Goal: Task Accomplishment & Management: Manage account settings

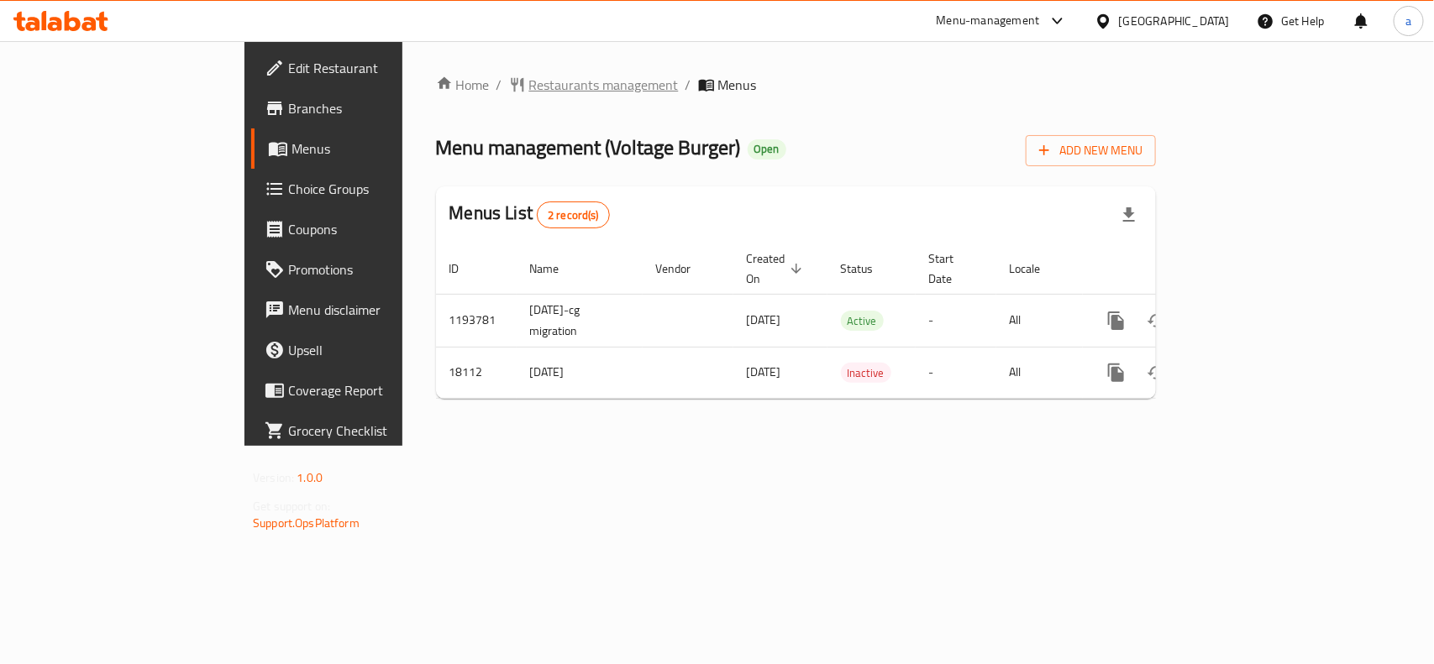
click at [529, 91] on span "Restaurants management" at bounding box center [603, 85] width 149 height 20
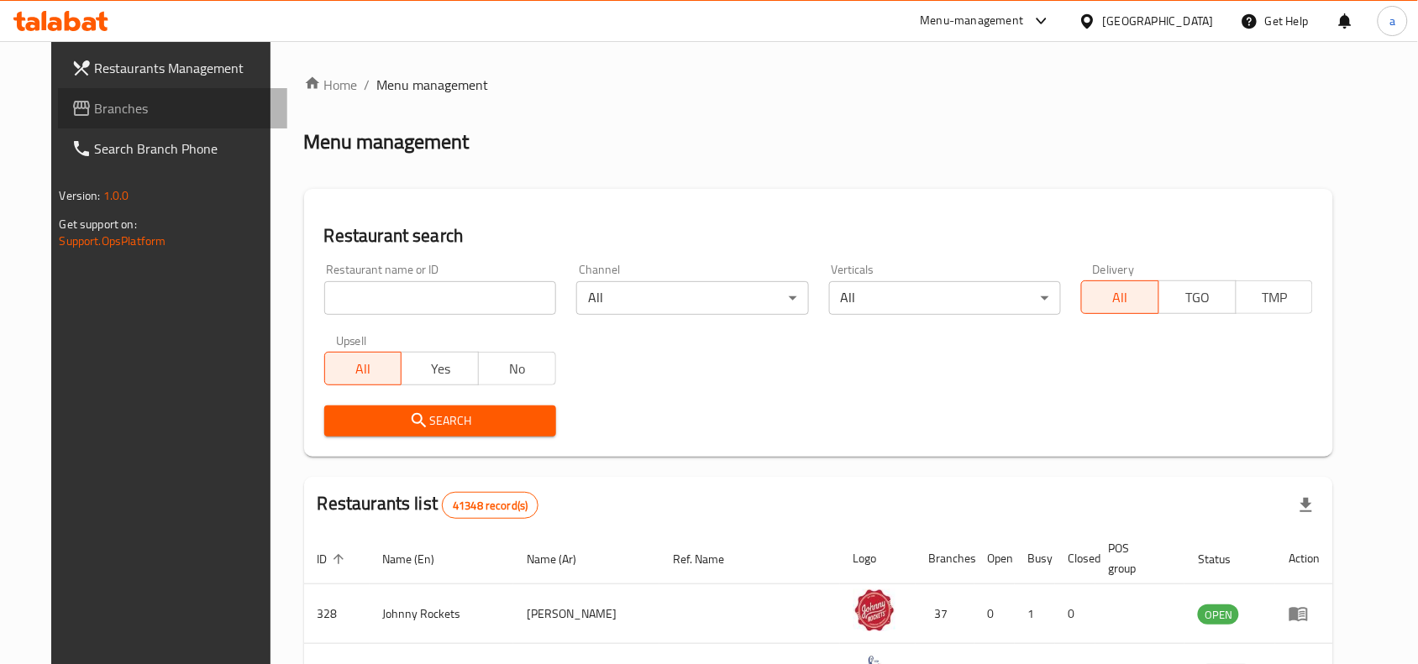
drag, startPoint x: 102, startPoint y: 106, endPoint x: 89, endPoint y: 123, distance: 22.2
click at [102, 106] on span "Branches" at bounding box center [185, 108] width 180 height 20
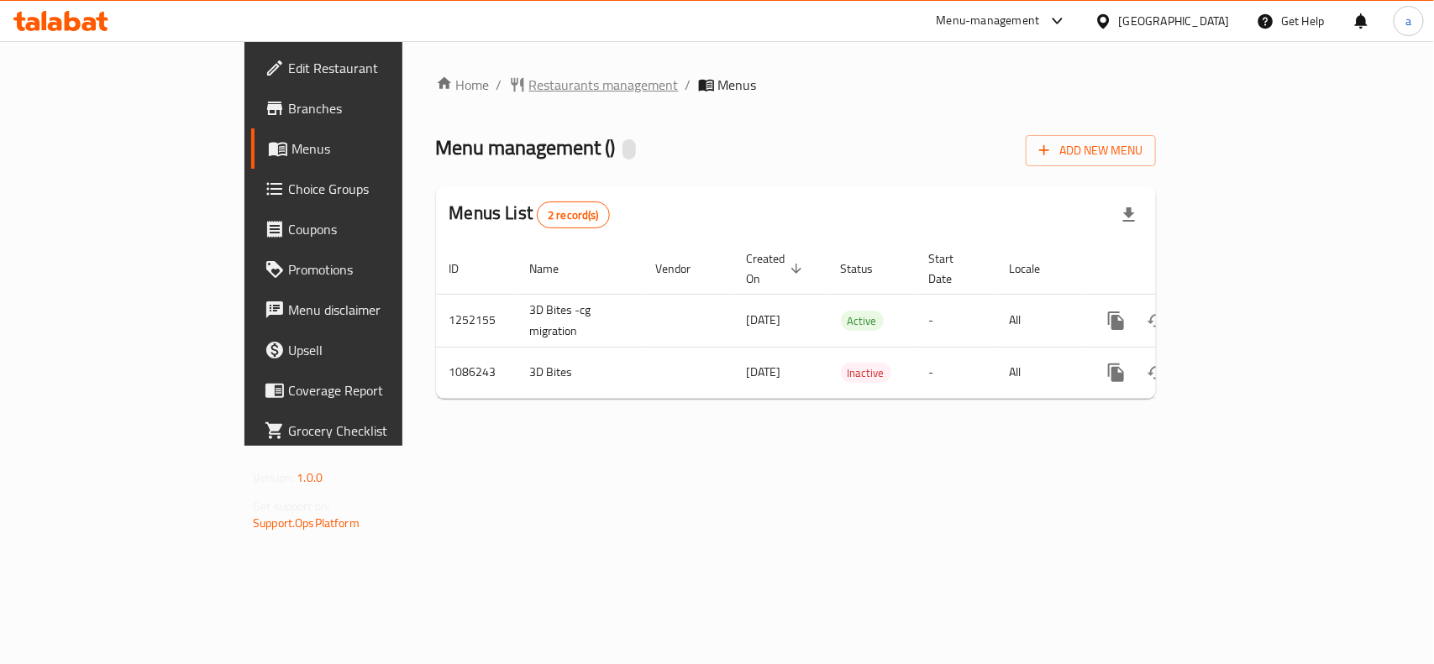
click at [529, 89] on span "Restaurants management" at bounding box center [603, 85] width 149 height 20
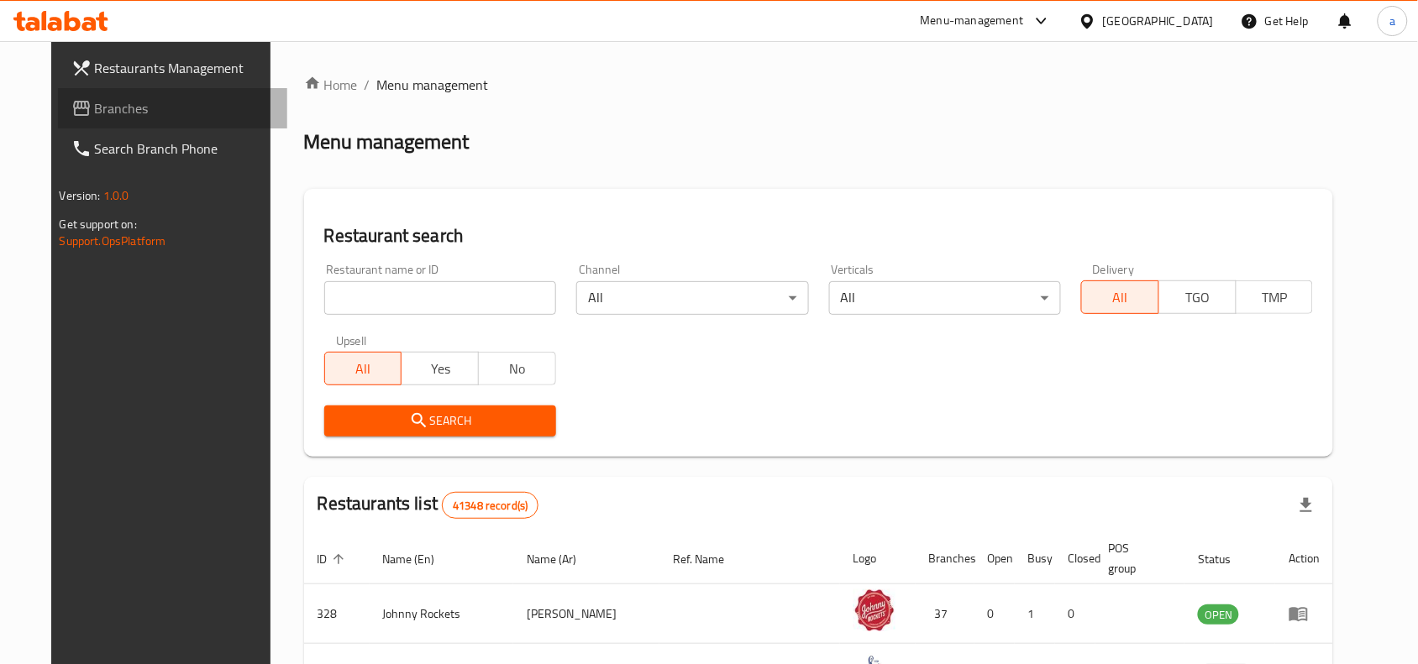
click at [95, 102] on span "Branches" at bounding box center [185, 108] width 180 height 20
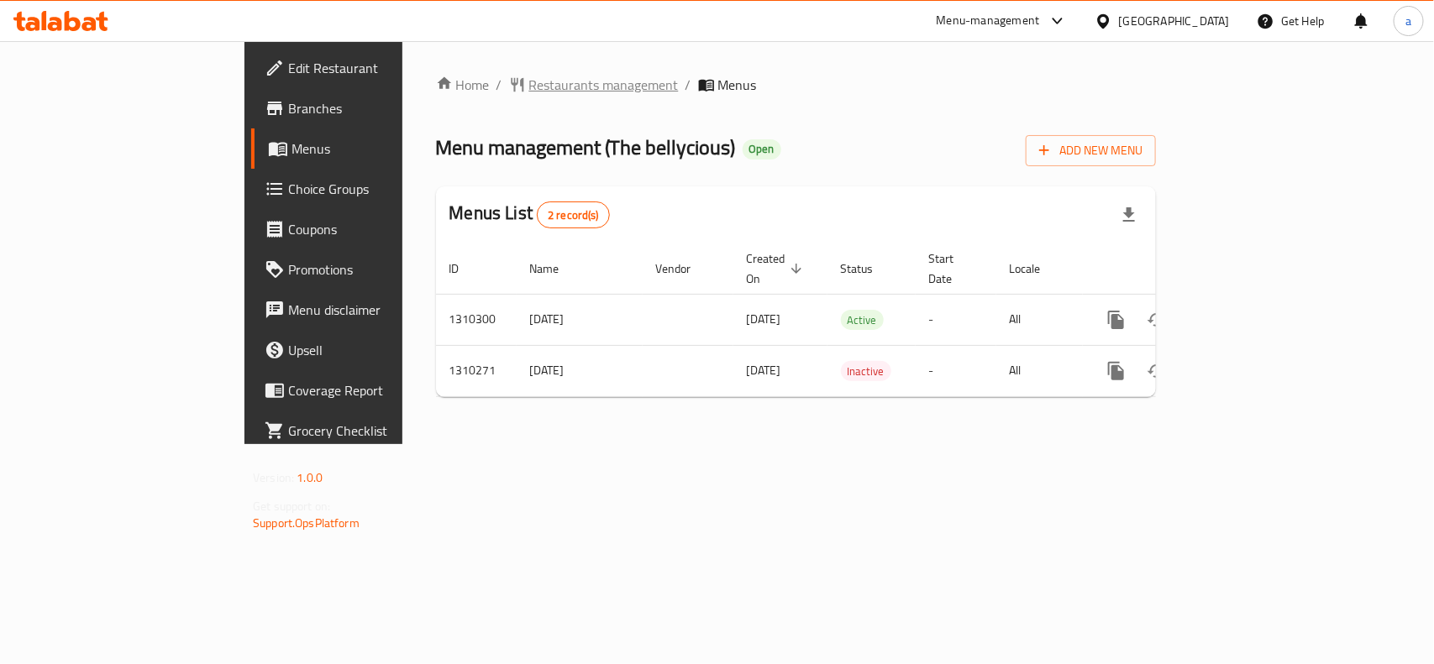
click at [529, 75] on span "Restaurants management" at bounding box center [603, 85] width 149 height 20
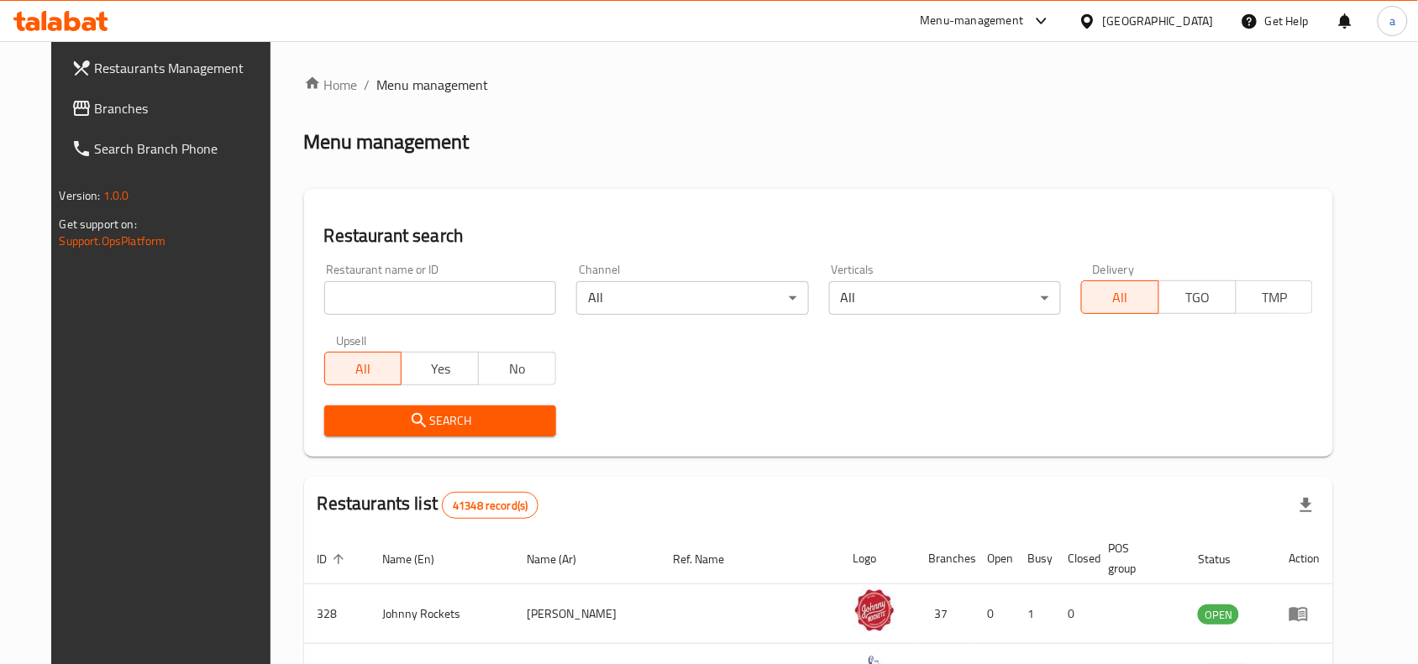
click at [136, 102] on span "Branches" at bounding box center [185, 108] width 180 height 20
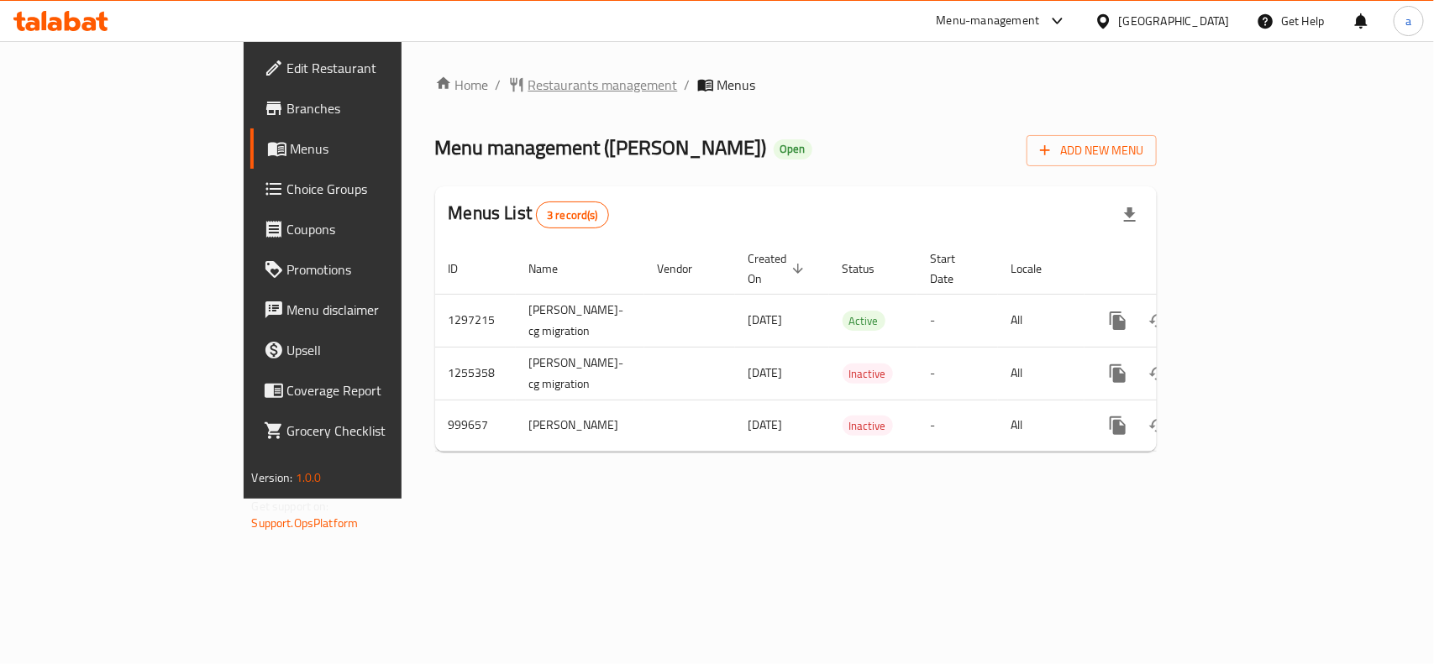
click at [528, 88] on span "Restaurants management" at bounding box center [602, 85] width 149 height 20
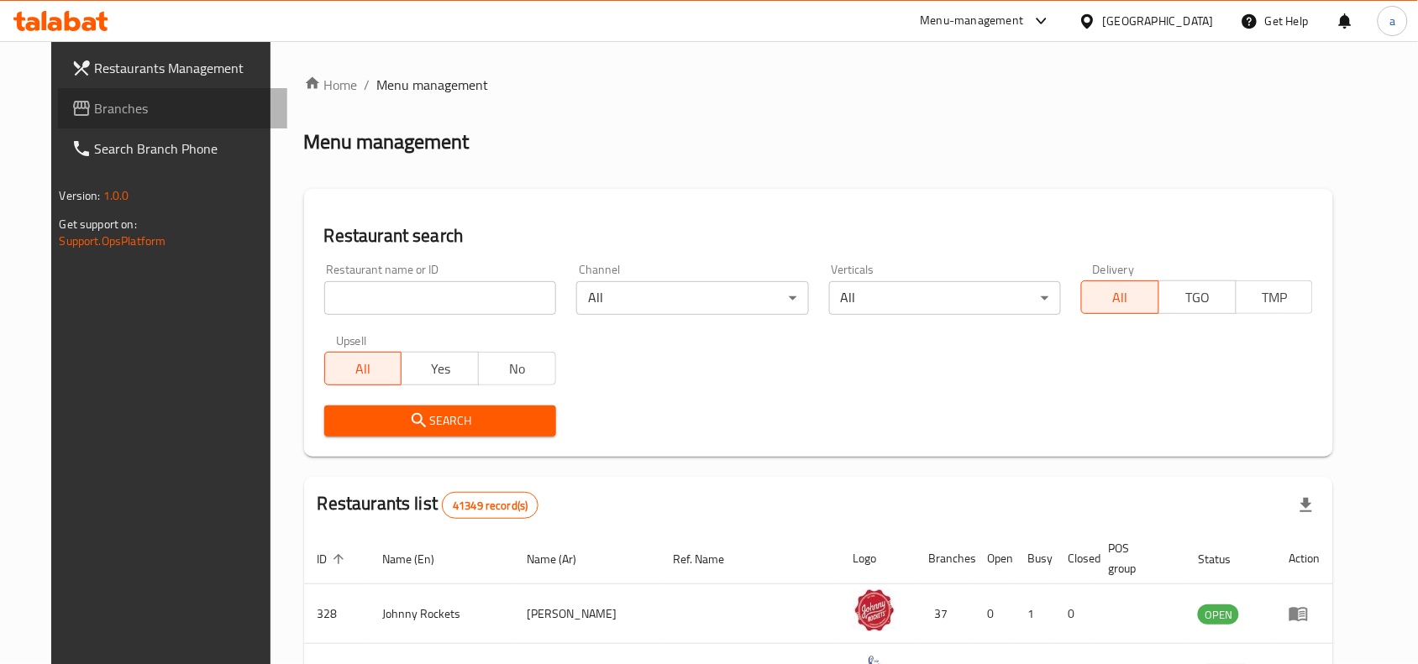
click at [106, 111] on span "Branches" at bounding box center [185, 108] width 180 height 20
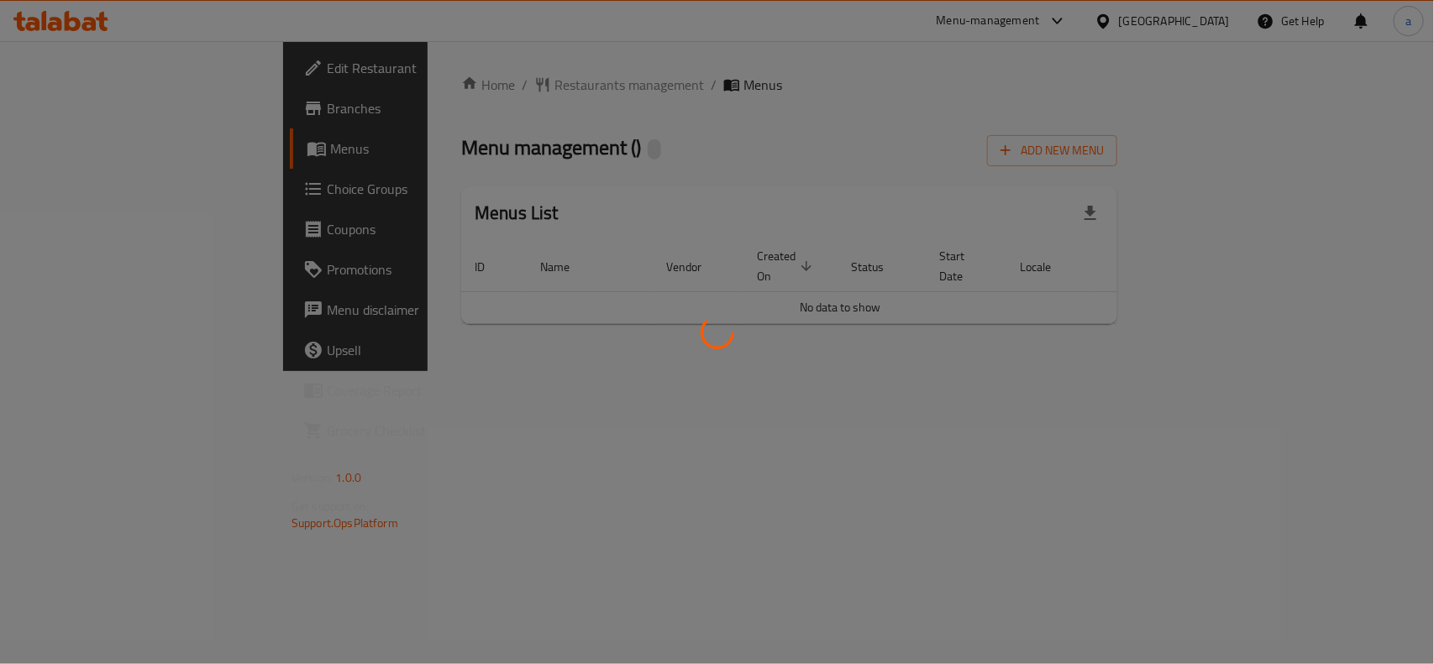
click at [747, 479] on div at bounding box center [717, 332] width 1434 height 664
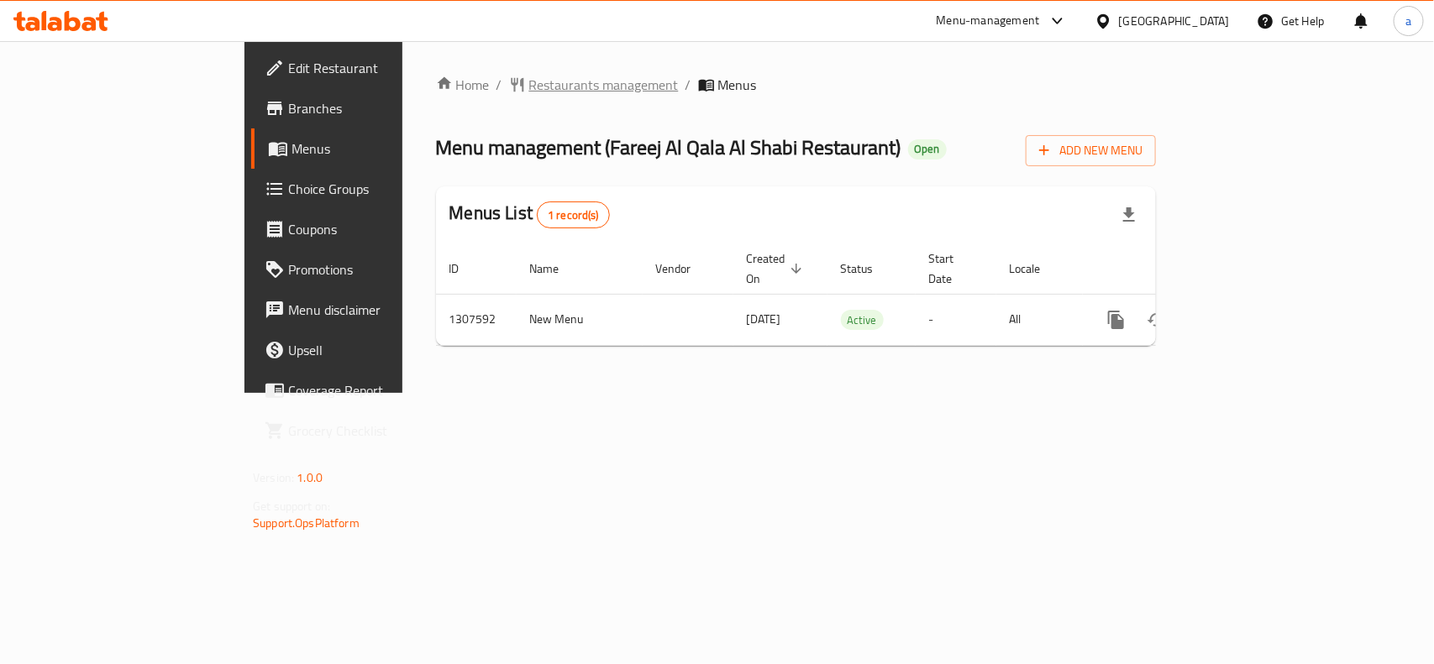
click at [529, 90] on span "Restaurants management" at bounding box center [603, 85] width 149 height 20
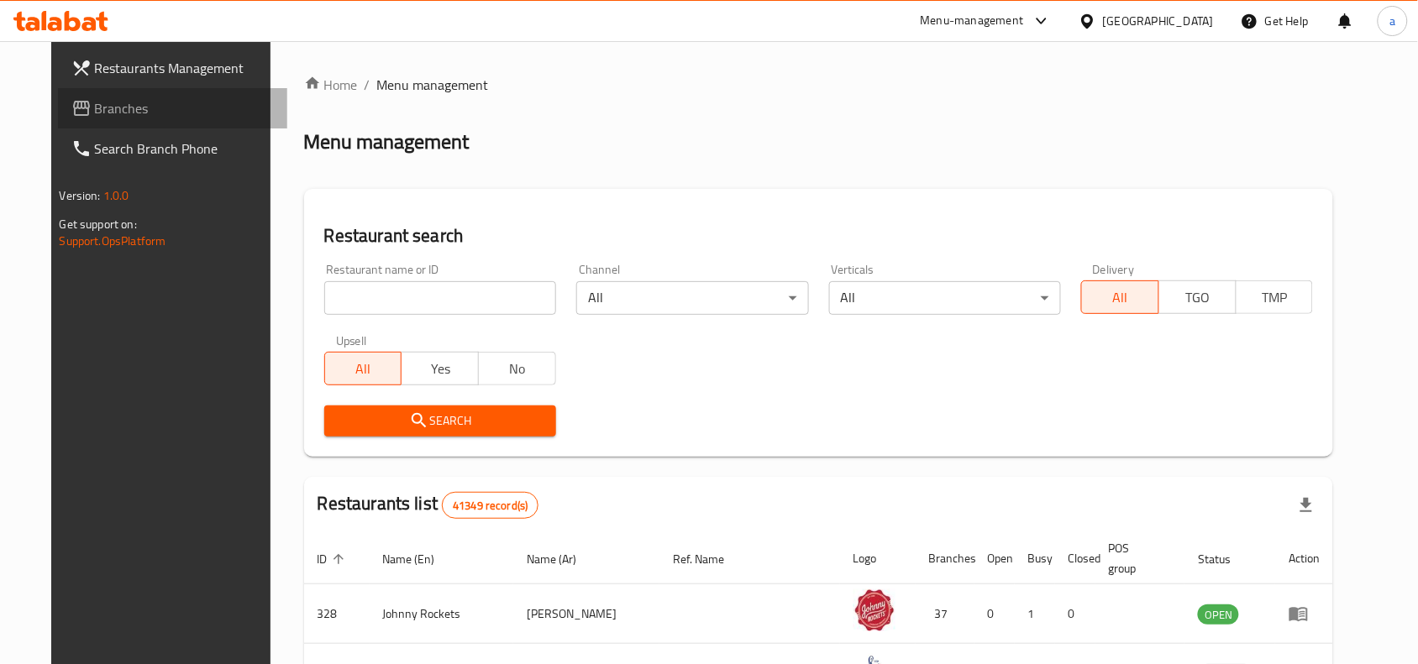
click at [95, 115] on span "Branches" at bounding box center [185, 108] width 180 height 20
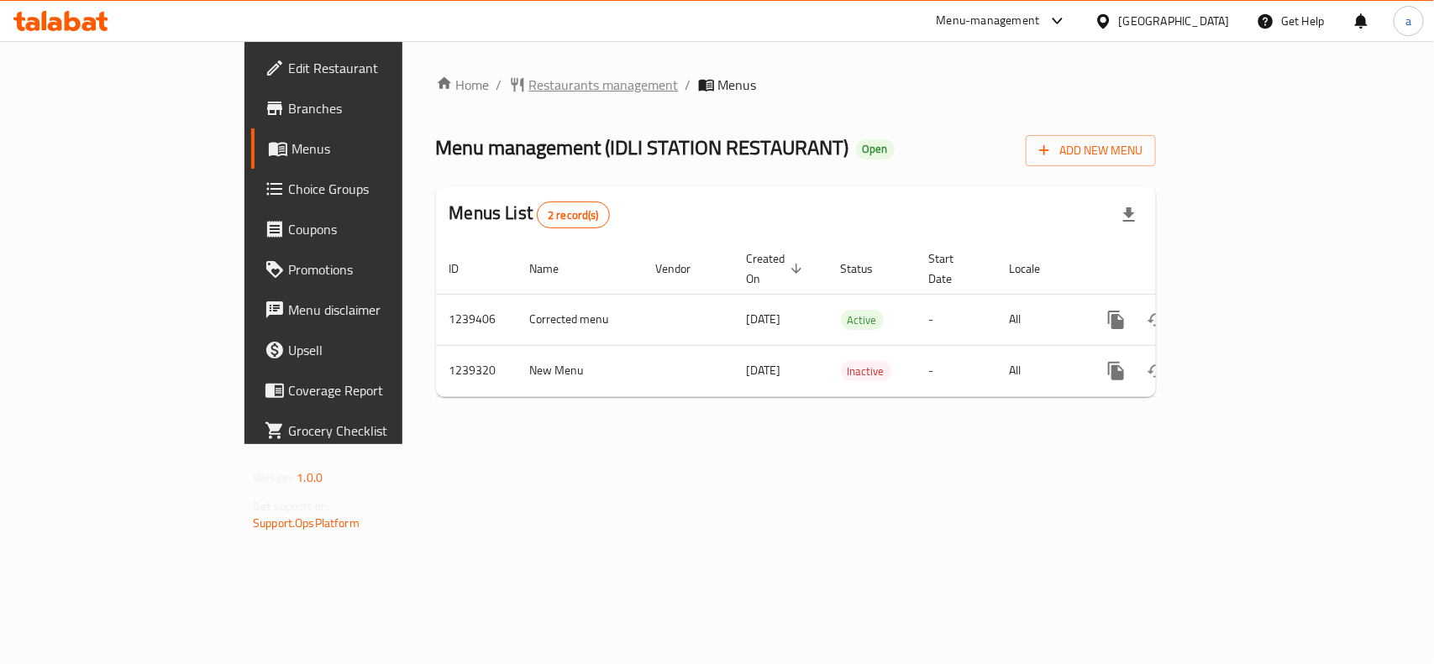
click at [529, 75] on span "Restaurants management" at bounding box center [603, 85] width 149 height 20
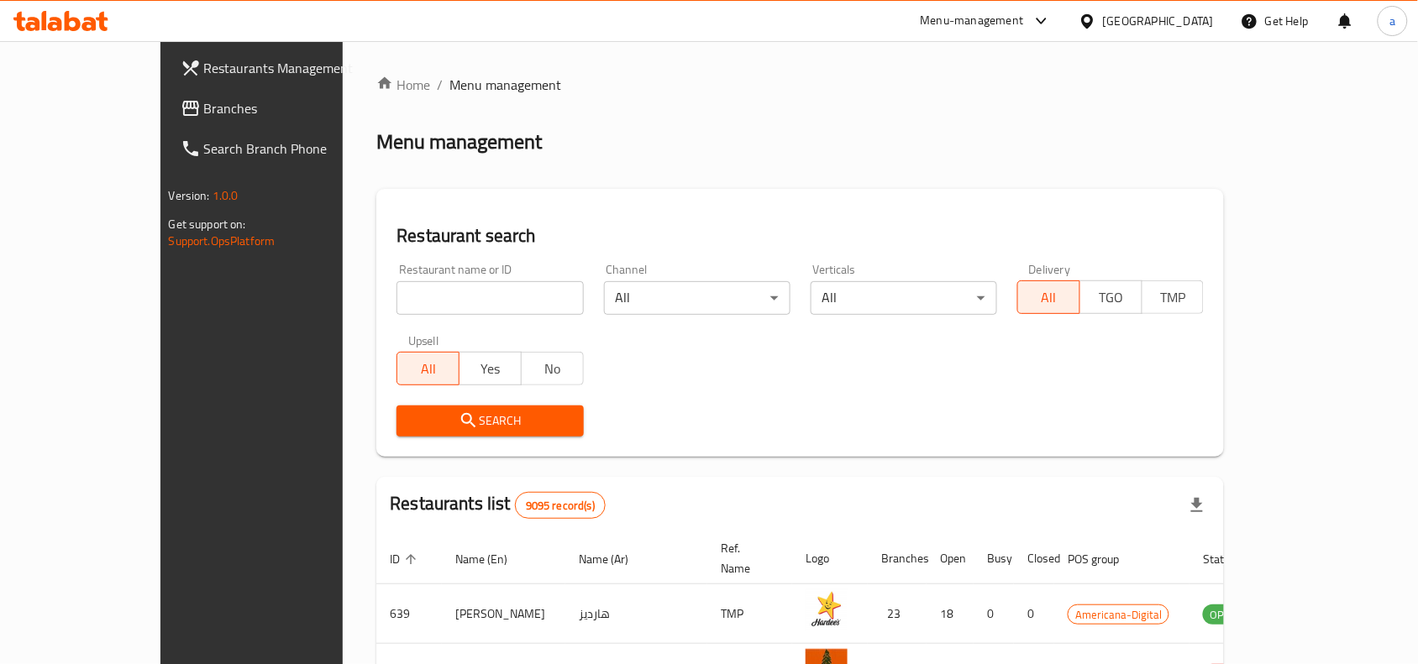
click at [204, 102] on span "Branches" at bounding box center [294, 108] width 180 height 20
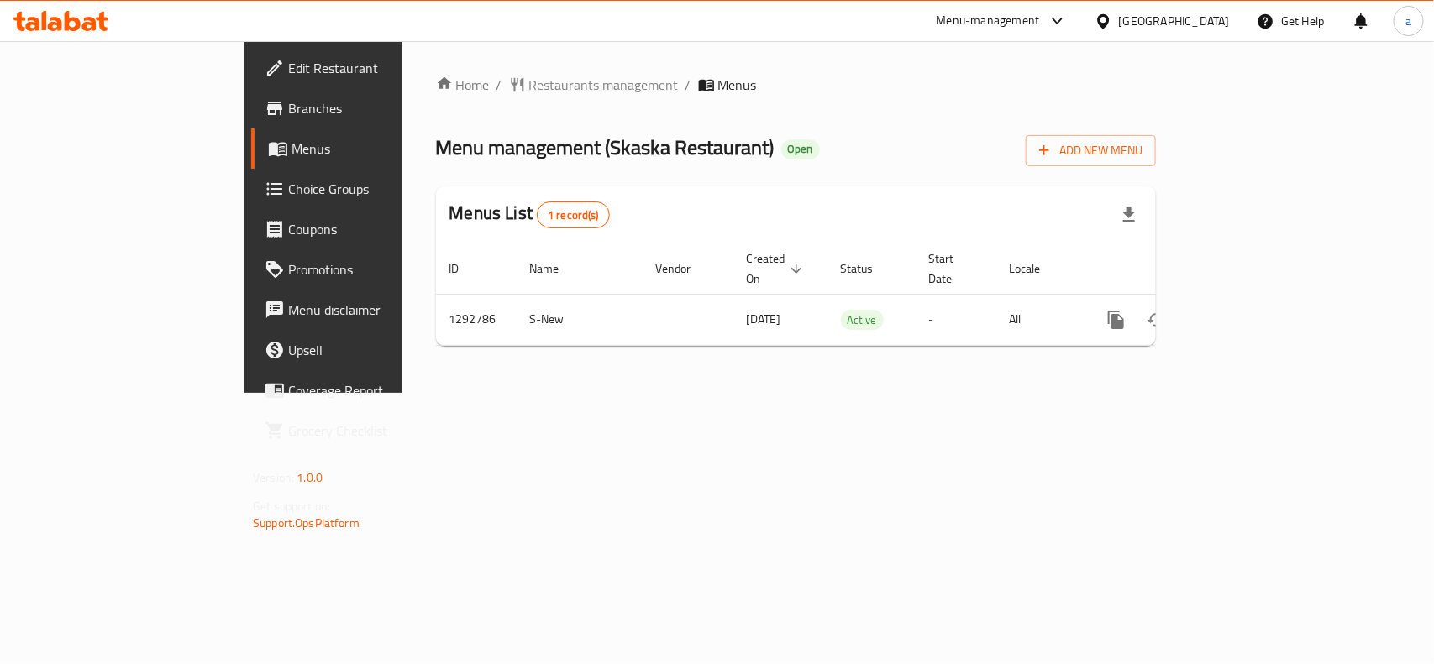
click at [529, 75] on span "Restaurants management" at bounding box center [603, 85] width 149 height 20
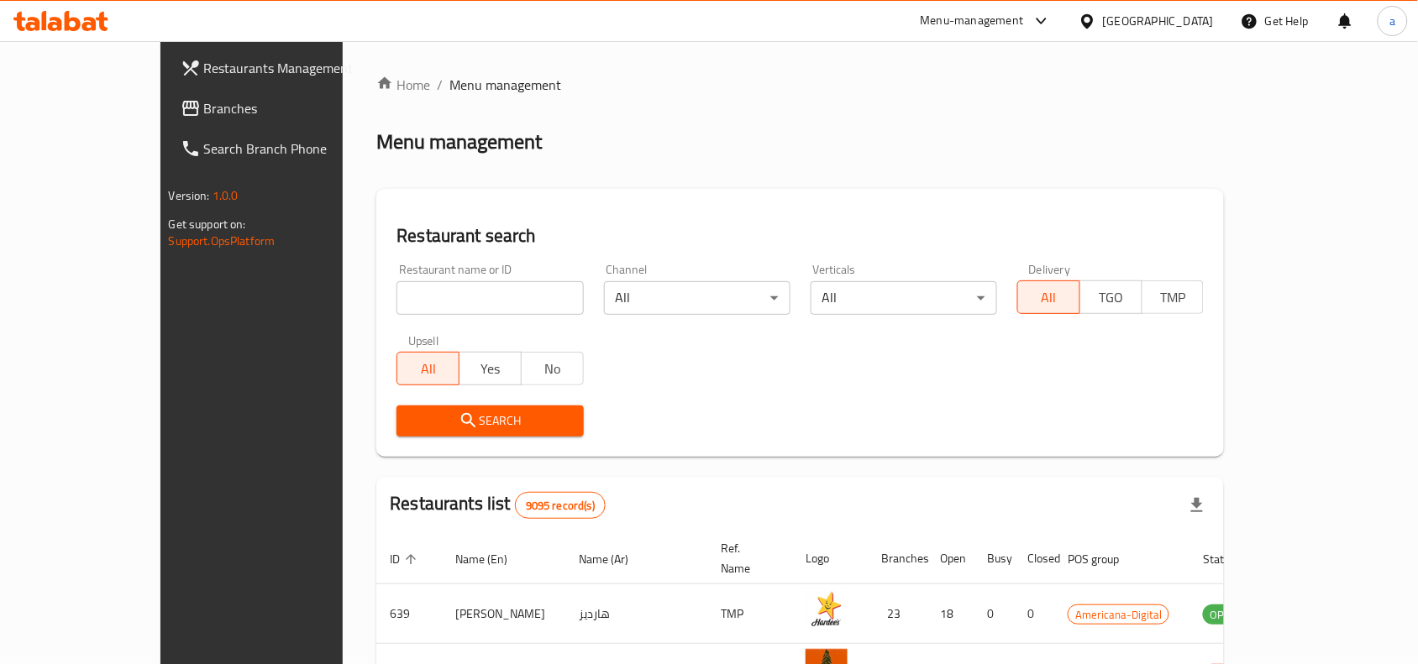
click at [204, 109] on span "Branches" at bounding box center [294, 108] width 180 height 20
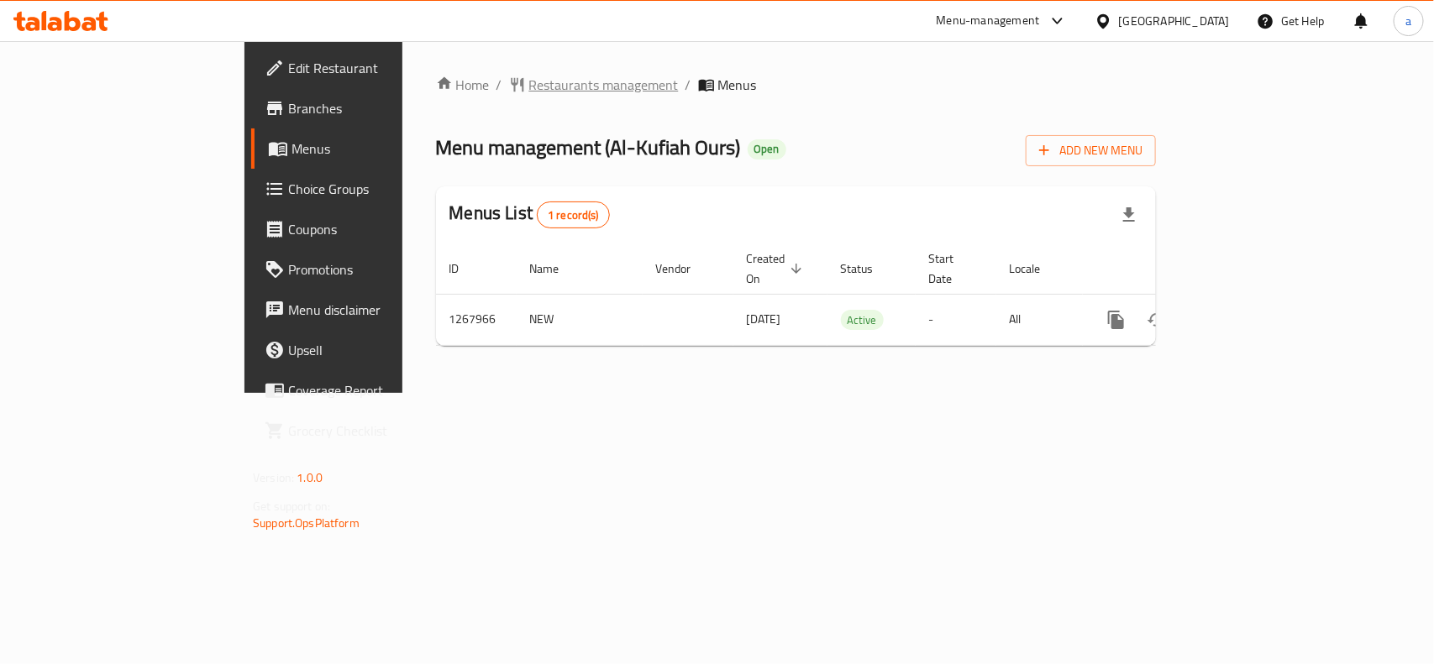
click at [529, 86] on span "Restaurants management" at bounding box center [603, 85] width 149 height 20
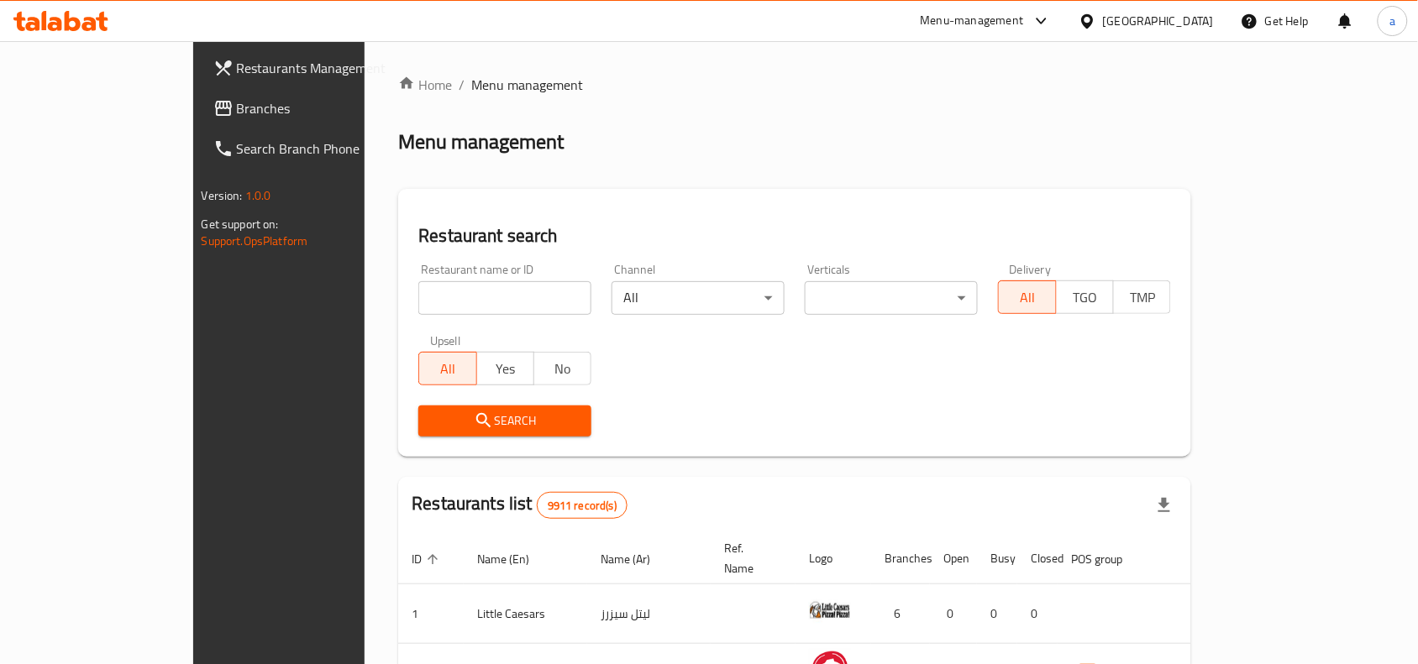
click at [237, 112] on span "Branches" at bounding box center [327, 108] width 180 height 20
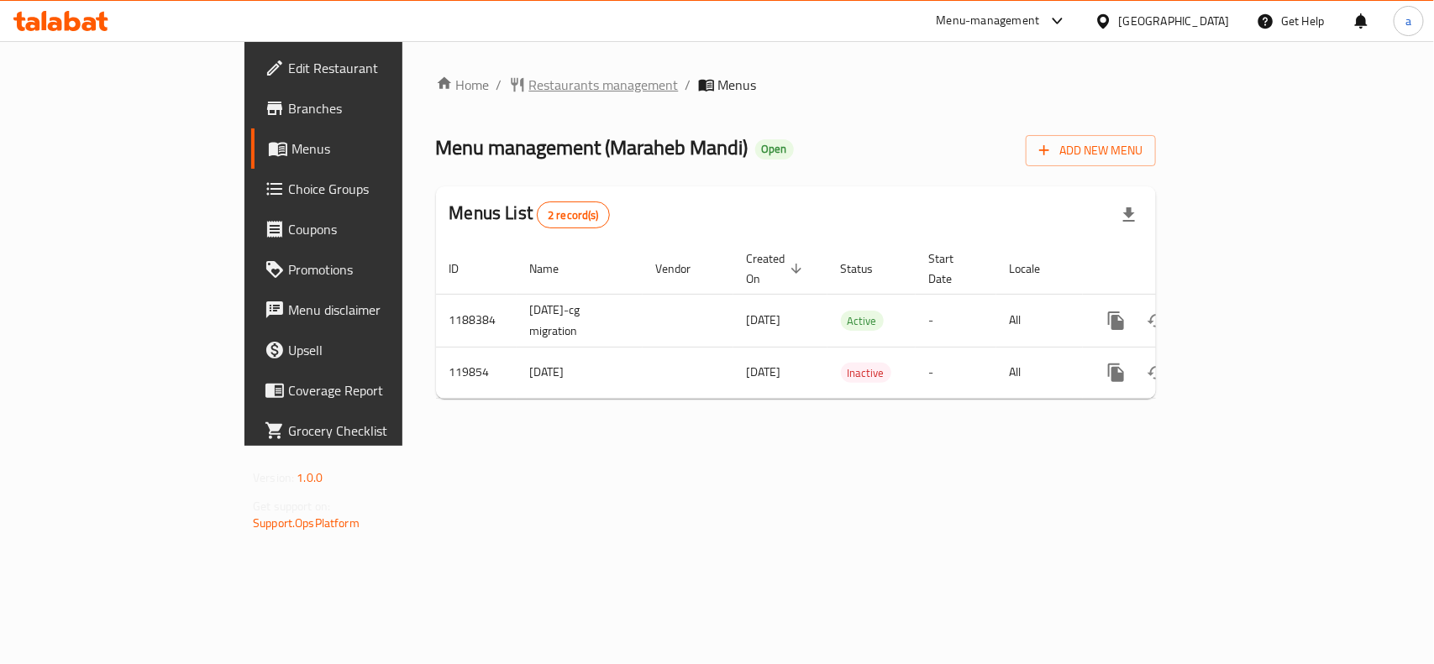
click at [529, 75] on span "Restaurants management" at bounding box center [603, 85] width 149 height 20
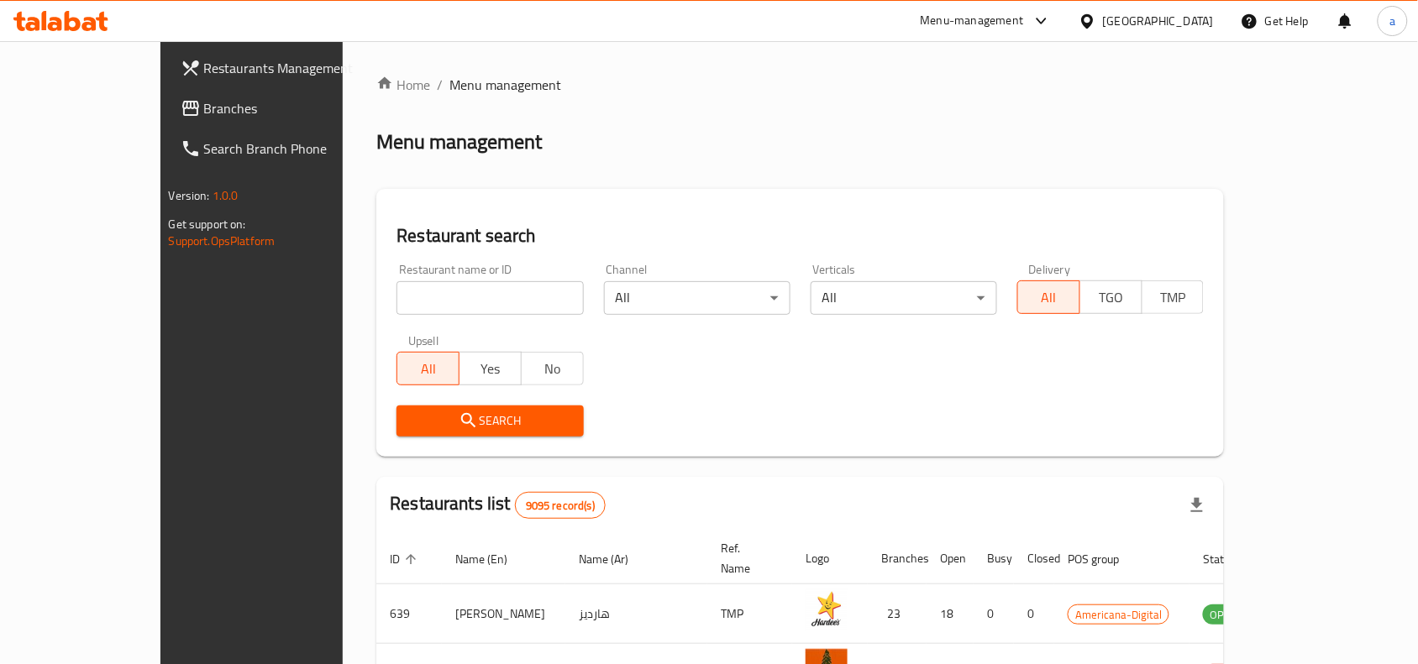
click at [204, 107] on span "Branches" at bounding box center [294, 108] width 180 height 20
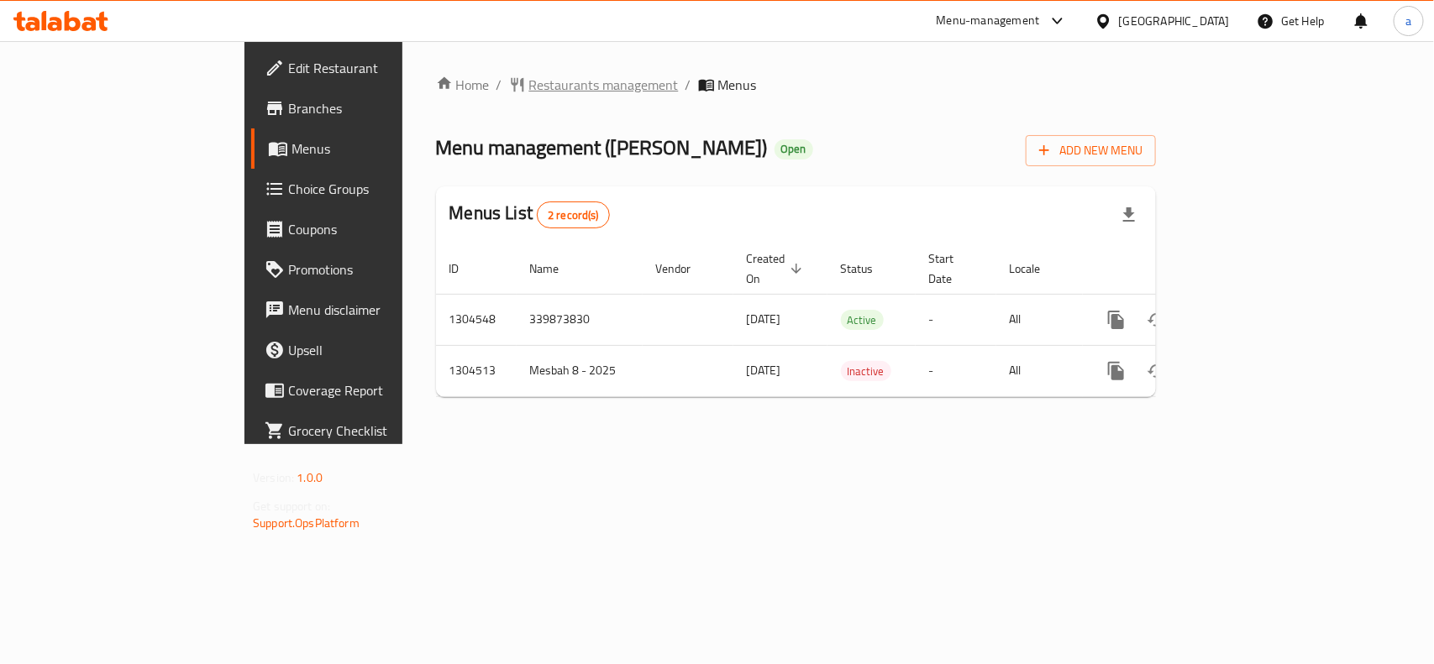
click at [529, 88] on span "Restaurants management" at bounding box center [603, 85] width 149 height 20
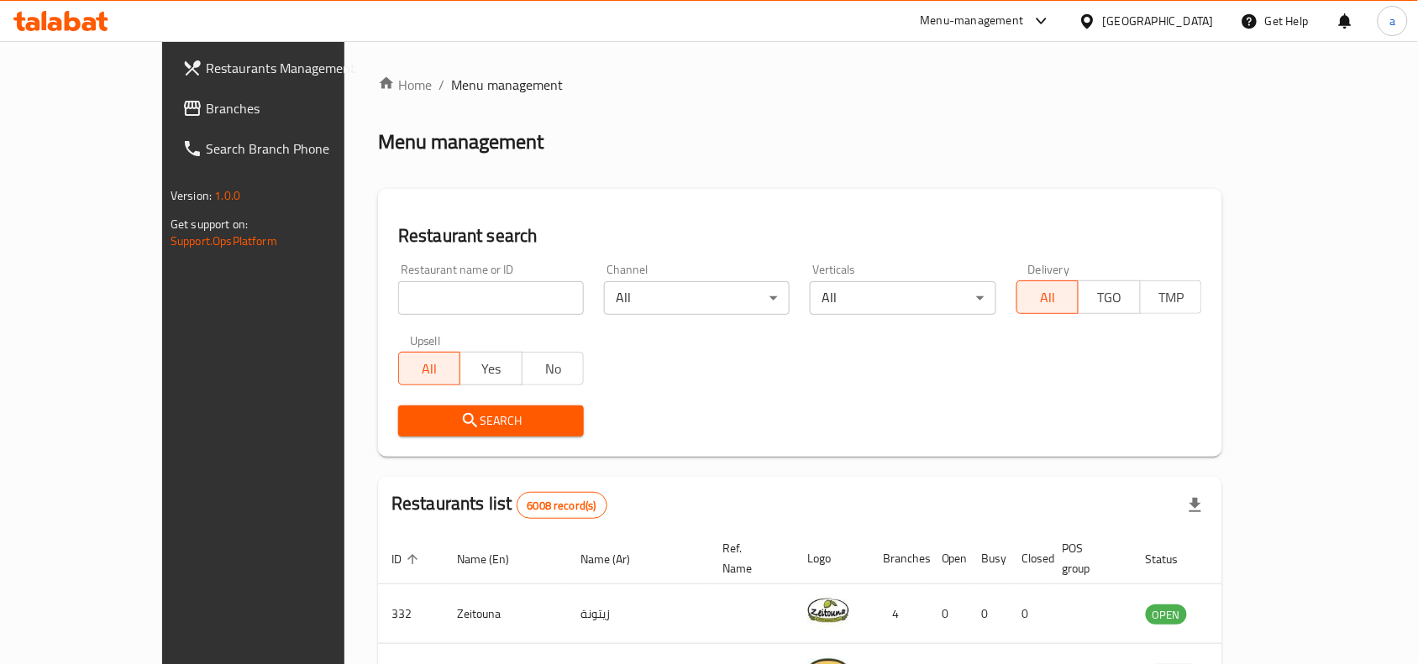
click at [206, 113] on span "Branches" at bounding box center [296, 108] width 180 height 20
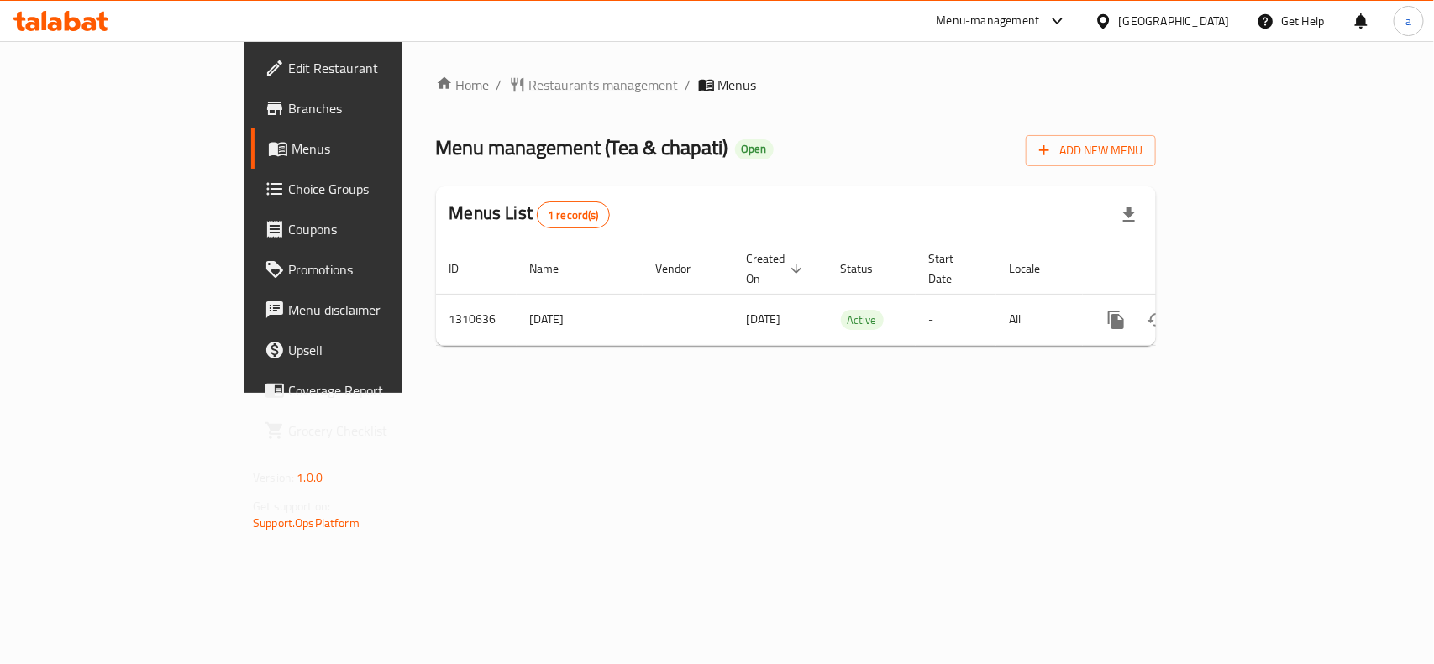
click at [529, 85] on span "Restaurants management" at bounding box center [603, 85] width 149 height 20
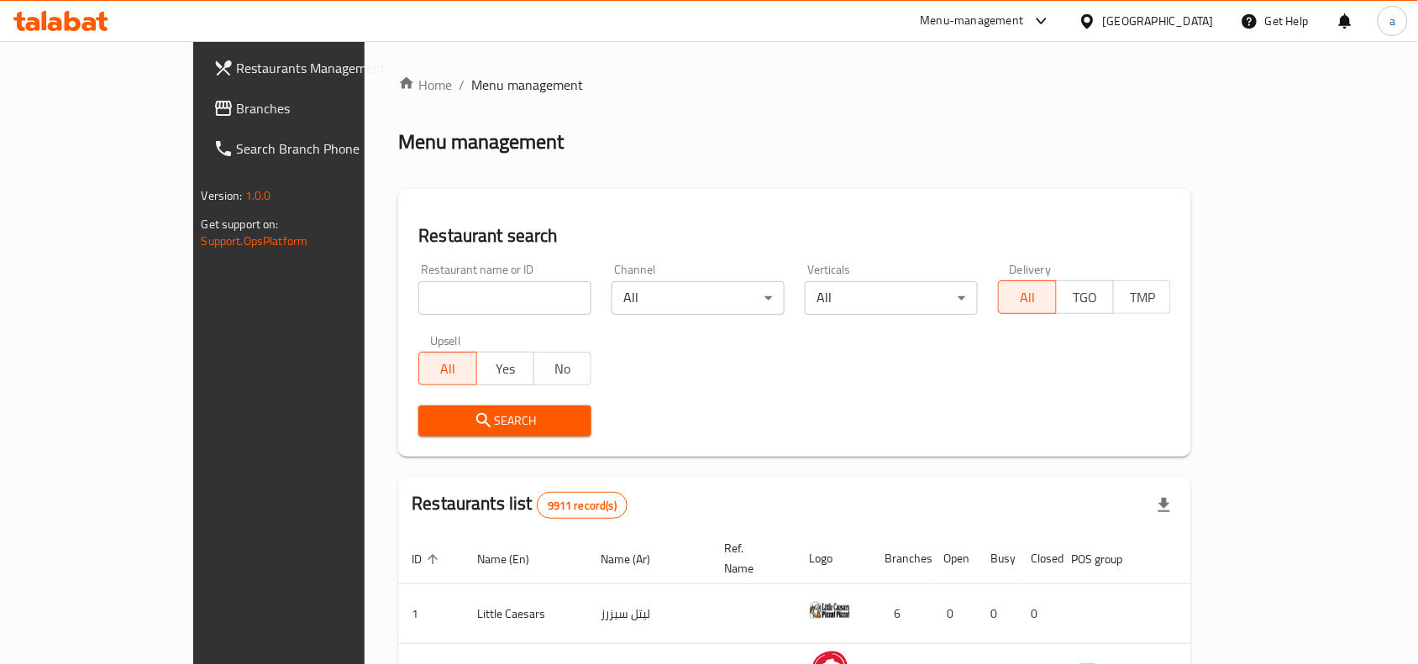
click at [237, 110] on span "Branches" at bounding box center [327, 108] width 180 height 20
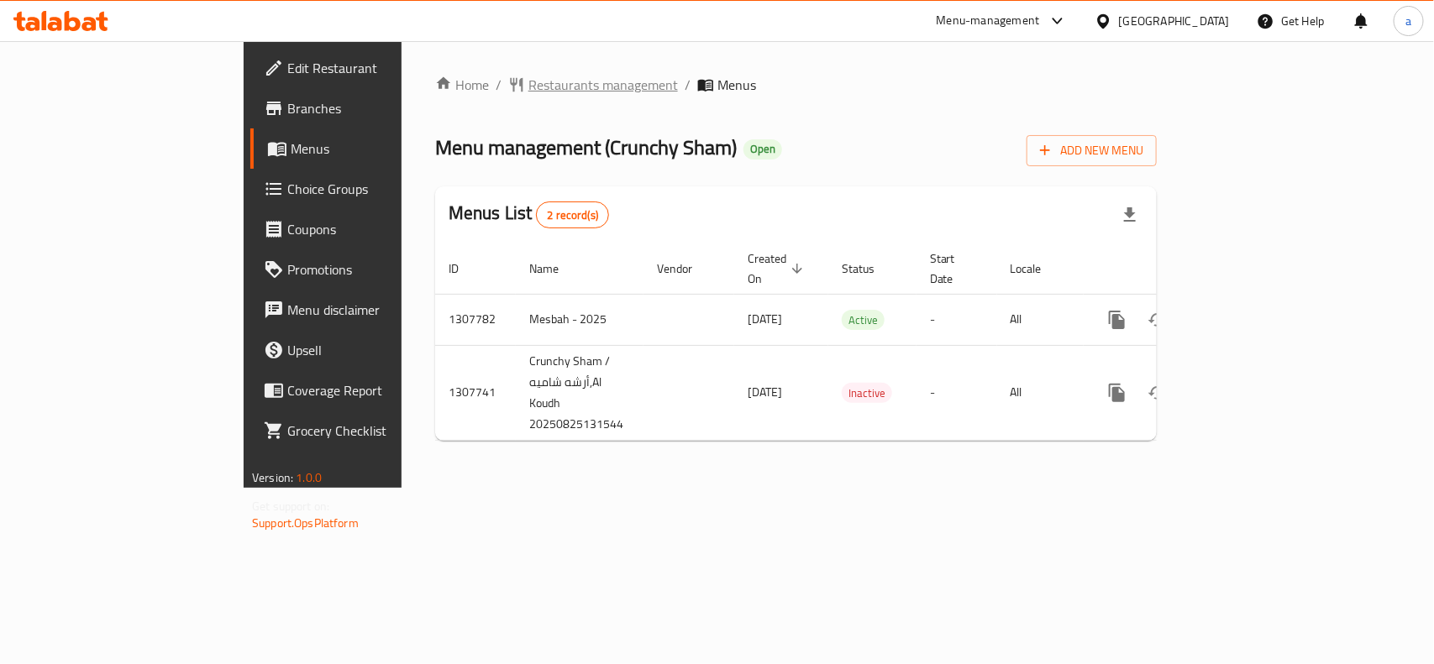
click at [528, 86] on span "Restaurants management" at bounding box center [602, 85] width 149 height 20
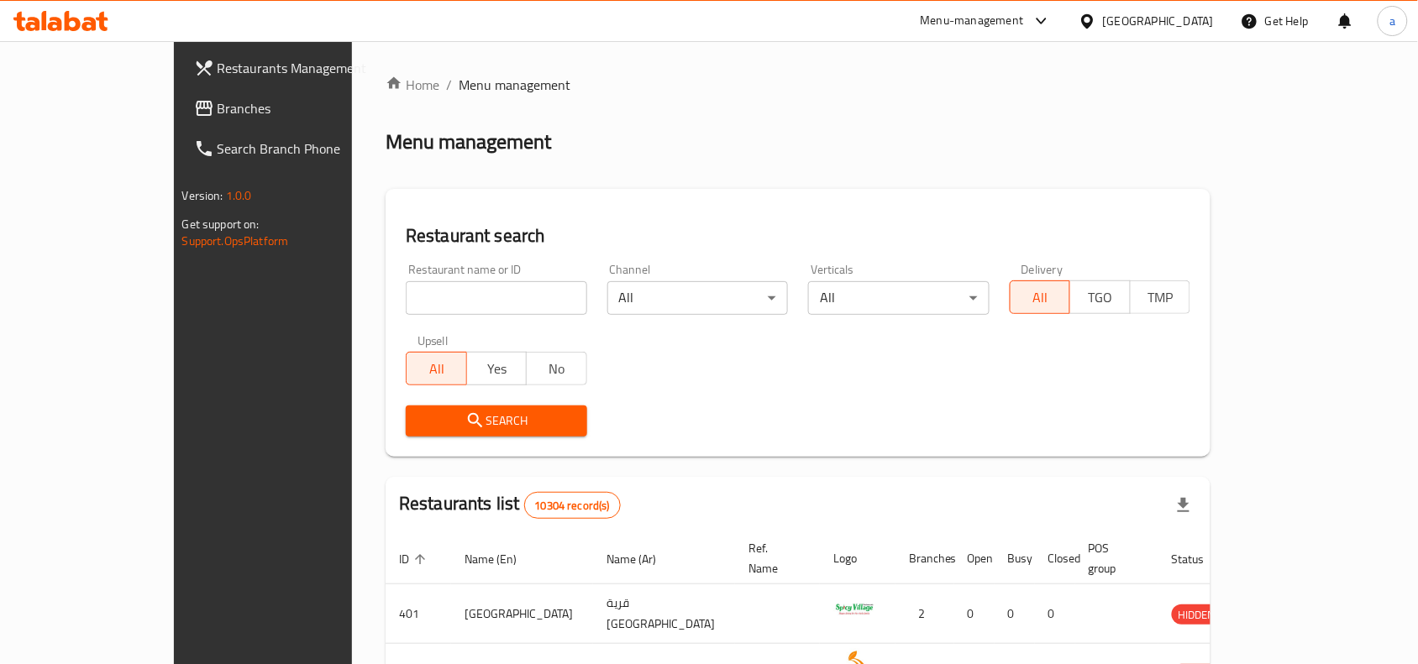
click at [181, 120] on link "Branches" at bounding box center [296, 108] width 230 height 40
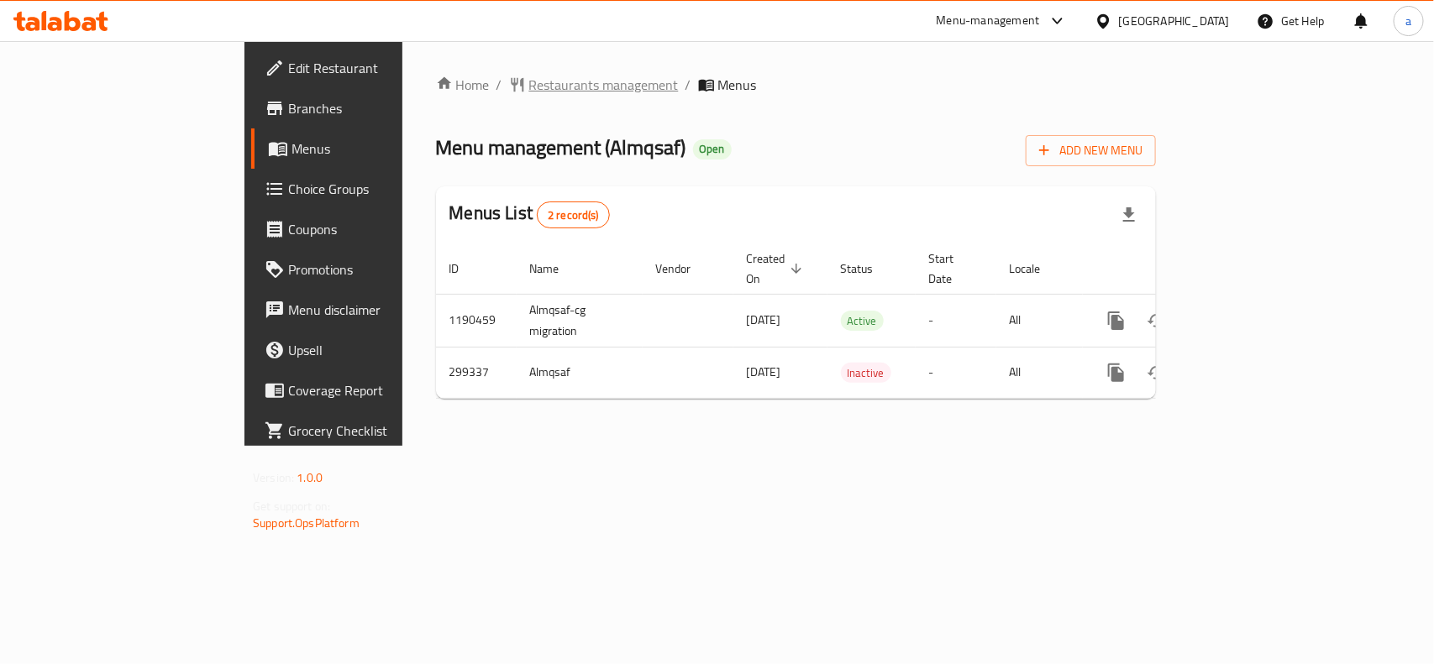
click at [529, 88] on span "Restaurants management" at bounding box center [603, 85] width 149 height 20
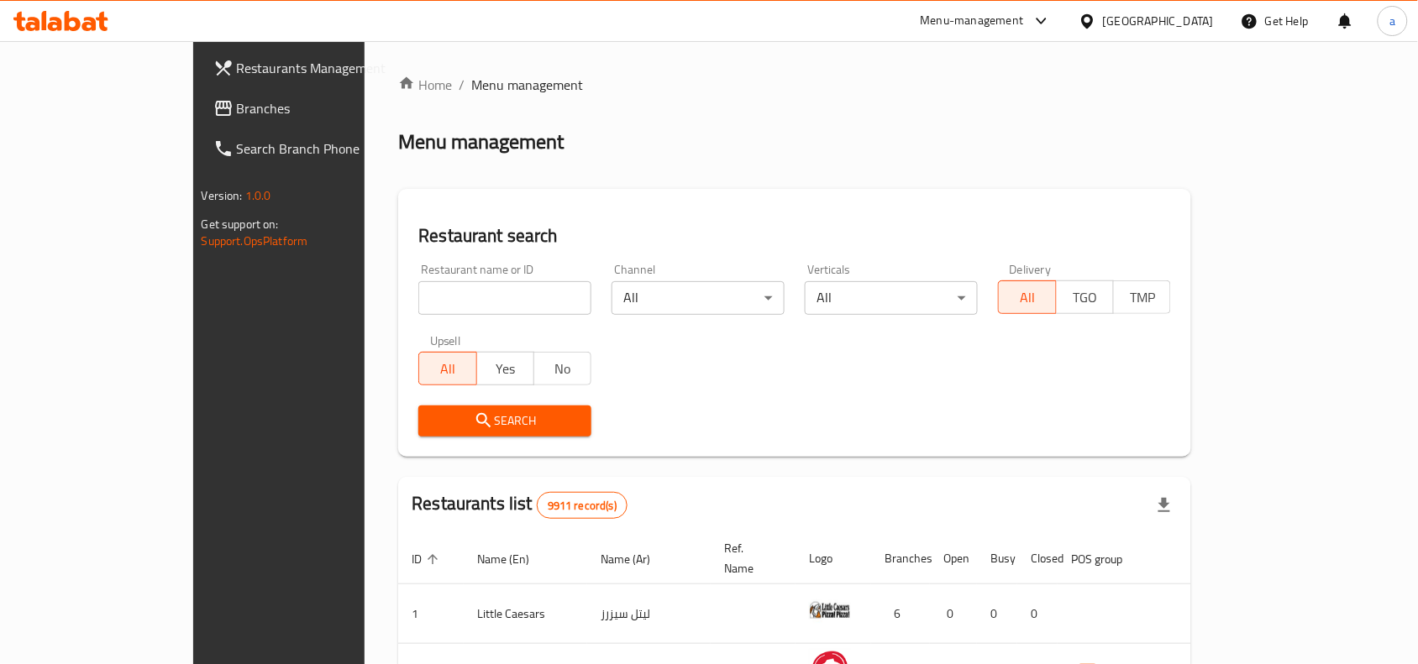
drag, startPoint x: 134, startPoint y: 109, endPoint x: 76, endPoint y: 130, distance: 61.6
click at [237, 109] on span "Branches" at bounding box center [327, 108] width 180 height 20
